Goal: Information Seeking & Learning: Learn about a topic

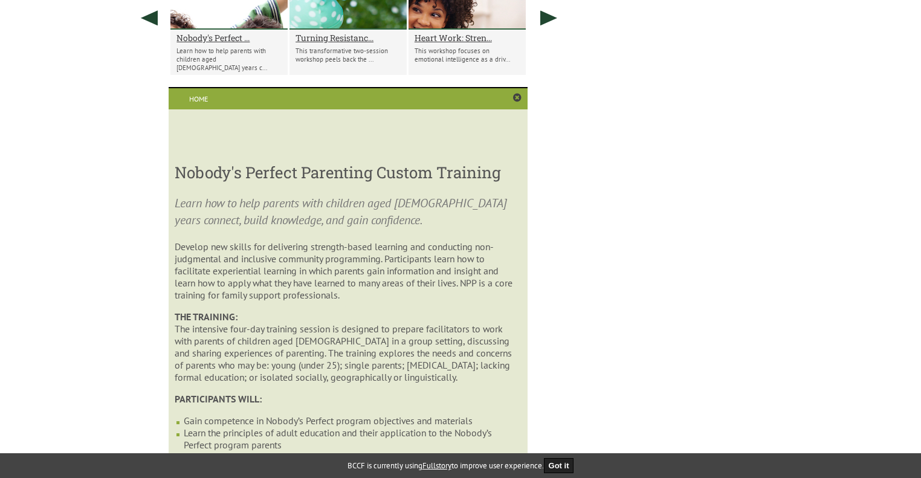
scroll to position [813, 0]
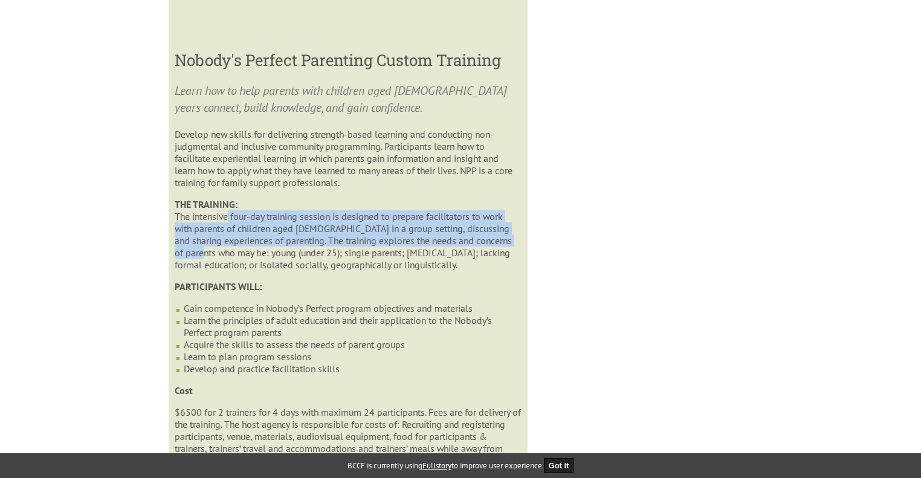
drag, startPoint x: 224, startPoint y: 224, endPoint x: 225, endPoint y: 256, distance: 32.1
click at [225, 256] on p "THE TRAINING: The intensive four-day training session is designed to prepare fa…" at bounding box center [348, 234] width 346 height 73
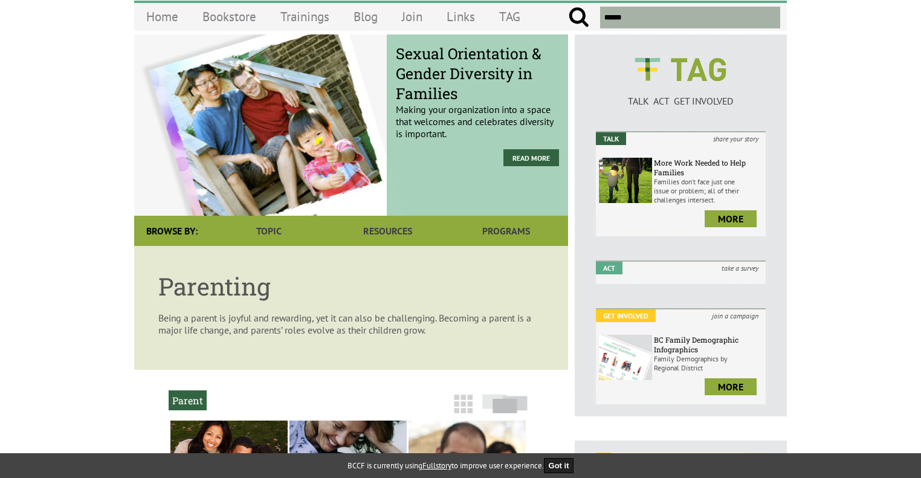
scroll to position [0, 0]
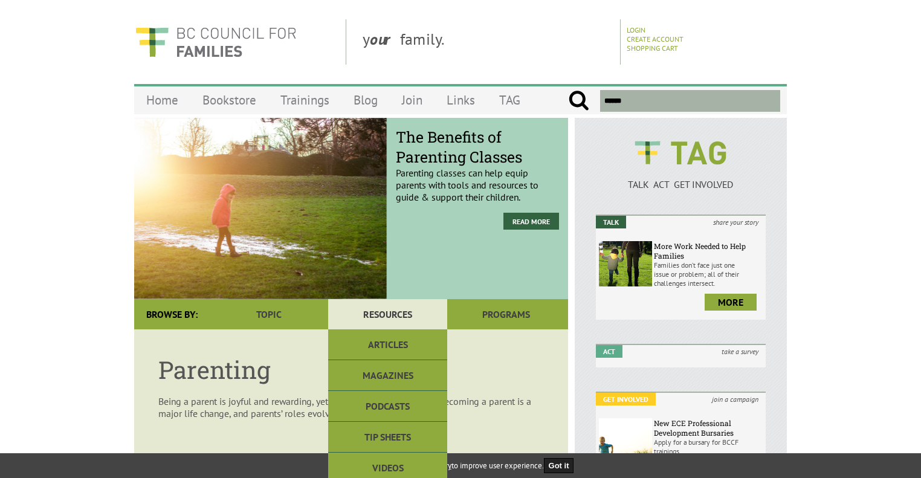
click at [397, 316] on link "Resources" at bounding box center [387, 314] width 118 height 30
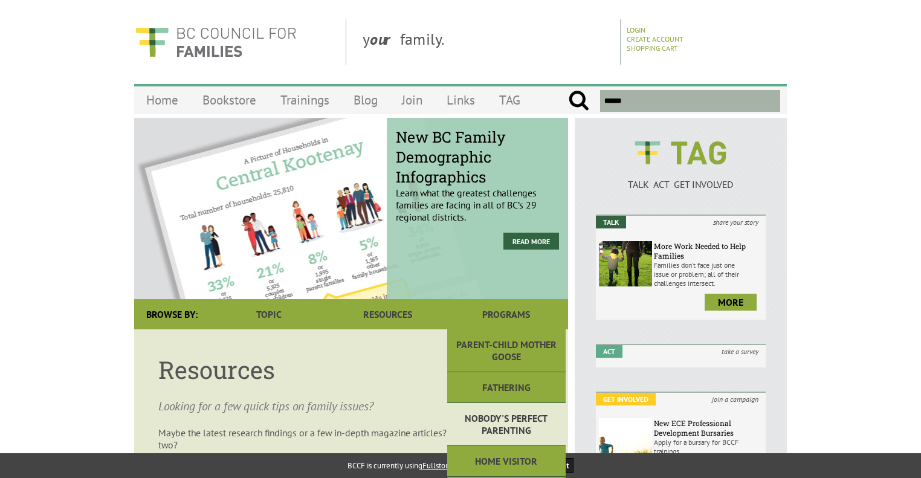
click at [501, 422] on link "Nobody's Perfect Parenting" at bounding box center [506, 424] width 118 height 43
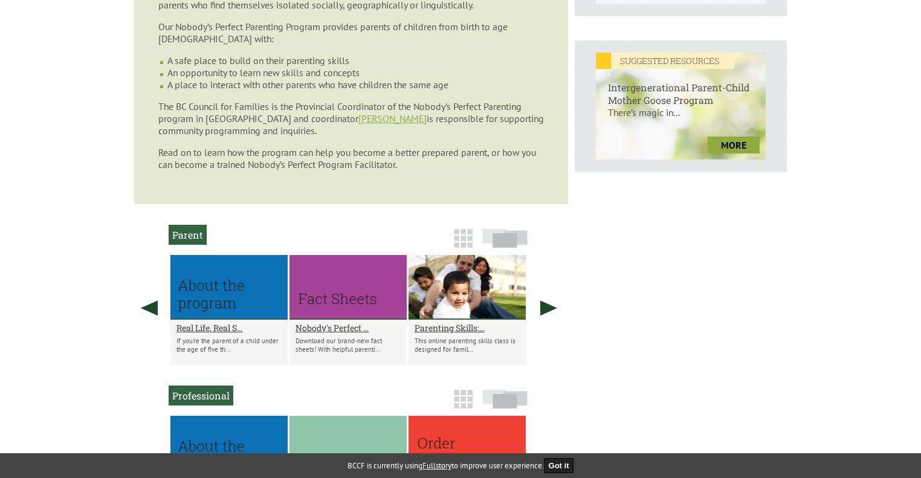
scroll to position [605, 0]
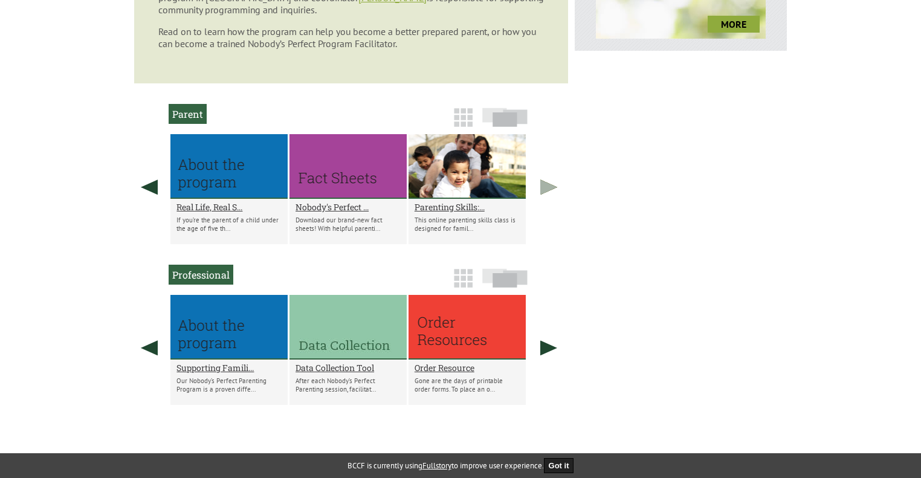
click at [544, 197] on link at bounding box center [549, 187] width 30 height 106
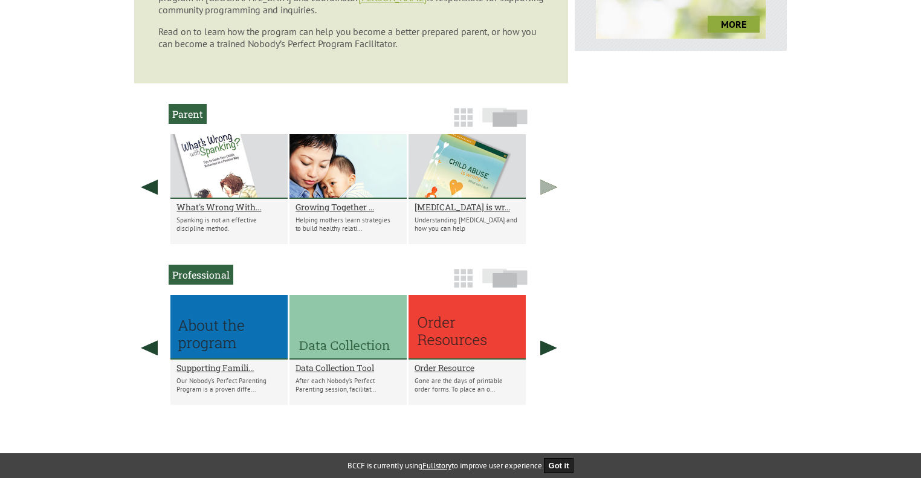
click at [544, 197] on link at bounding box center [549, 187] width 30 height 106
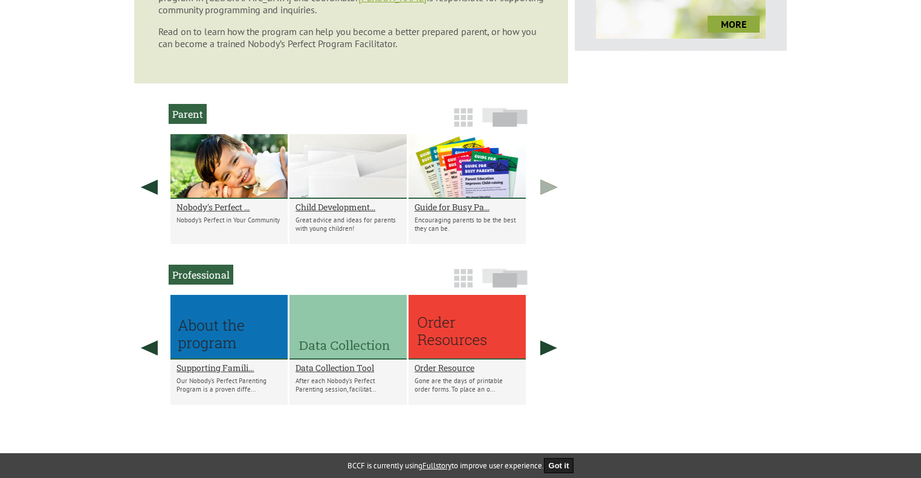
click at [544, 197] on link at bounding box center [549, 187] width 30 height 106
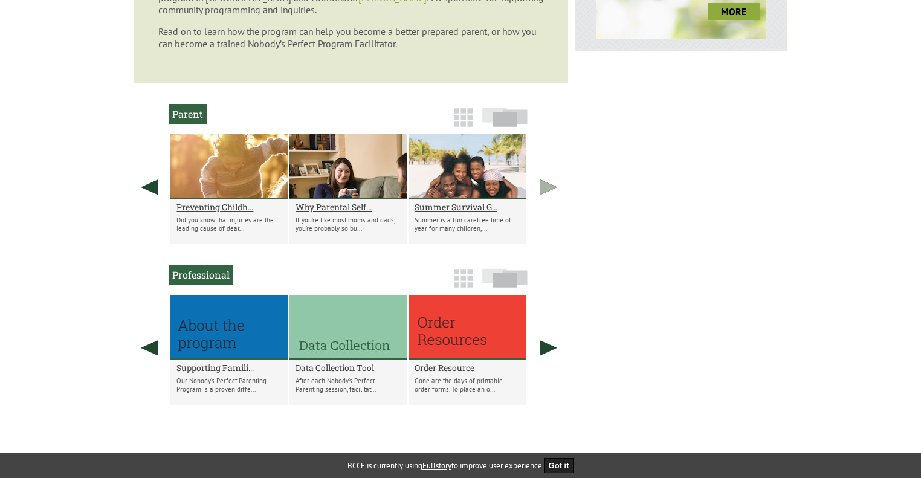
click at [544, 197] on link at bounding box center [549, 187] width 30 height 106
click at [544, 193] on link at bounding box center [549, 187] width 30 height 106
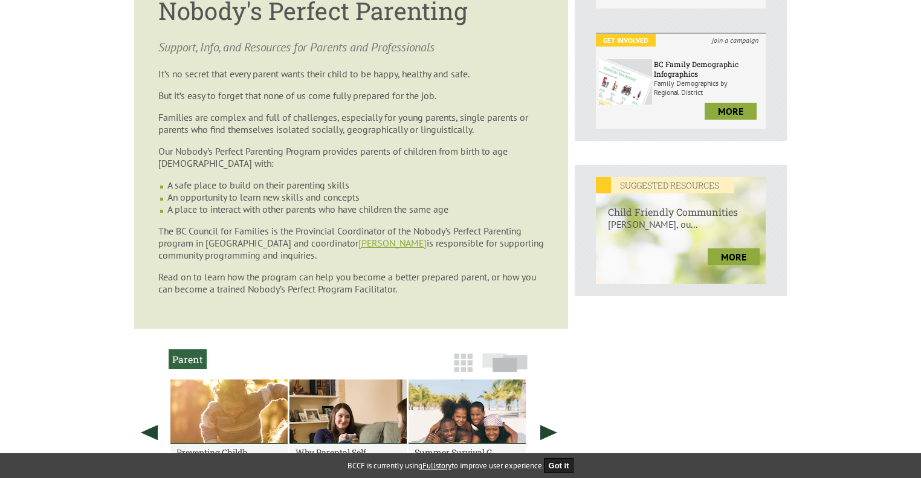
scroll to position [302, 0]
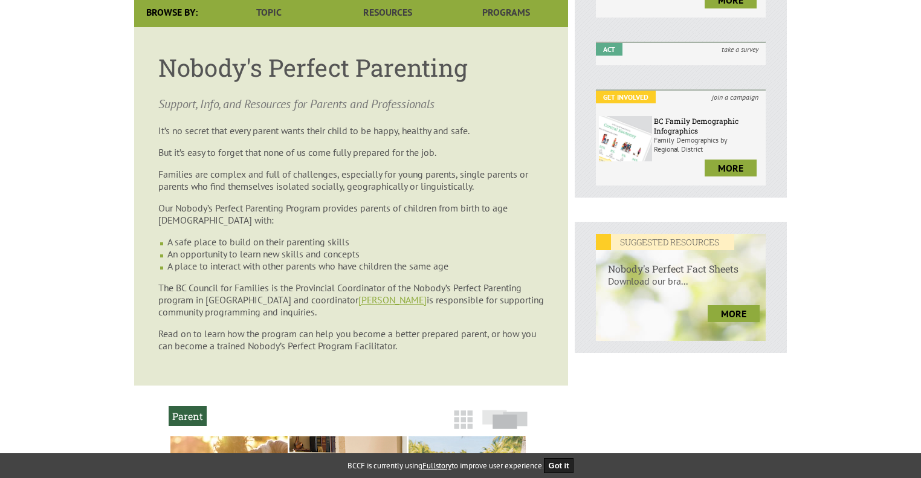
click at [371, 311] on p "The BC Council for Families is the Provincial Coordinator of the Nobody’s Perfe…" at bounding box center [351, 300] width 386 height 36
click at [371, 303] on link "[PERSON_NAME]" at bounding box center [393, 300] width 68 height 12
click at [377, 304] on link "[PERSON_NAME]" at bounding box center [393, 300] width 68 height 12
